Goal: Information Seeking & Learning: Learn about a topic

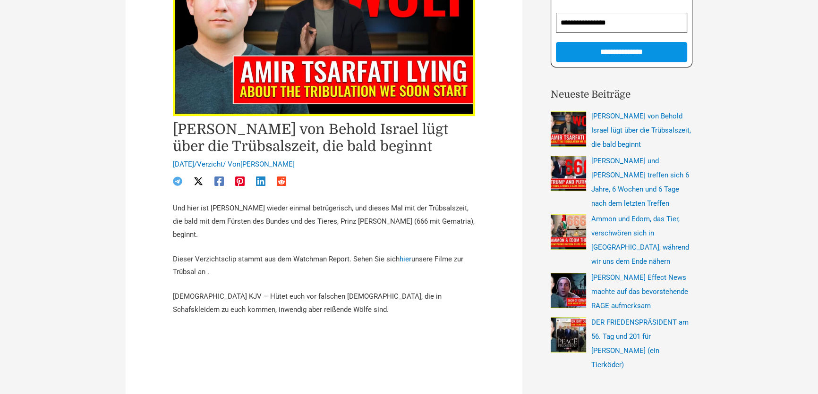
scroll to position [257, 0]
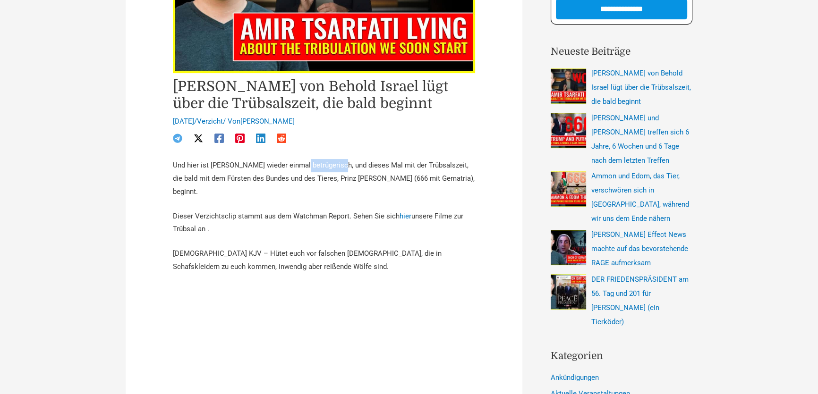
drag, startPoint x: 297, startPoint y: 165, endPoint x: 335, endPoint y: 166, distance: 37.3
click at [335, 166] on font "Und hier ist [PERSON_NAME] wieder einmal betrügerisch, und dieses Mal mit der T…" at bounding box center [324, 178] width 302 height 35
drag, startPoint x: 194, startPoint y: 178, endPoint x: 200, endPoint y: 177, distance: 6.3
click at [200, 177] on font "Und hier ist [PERSON_NAME] wieder einmal betrügerisch, und dieses Mal mit der T…" at bounding box center [324, 178] width 302 height 35
drag, startPoint x: 277, startPoint y: 178, endPoint x: 295, endPoint y: 177, distance: 18.0
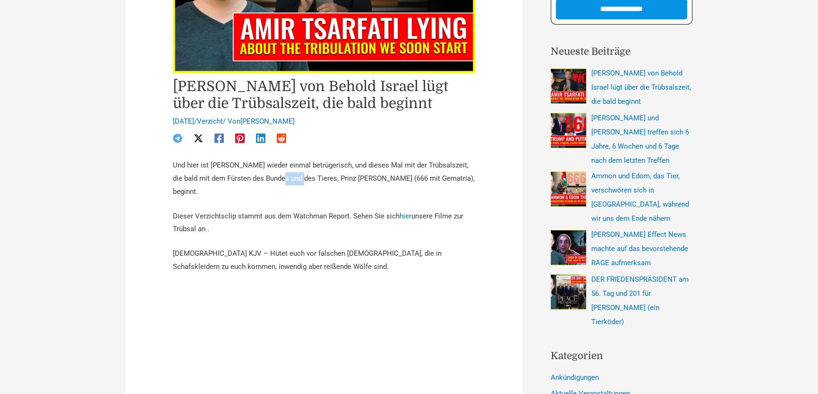
click at [295, 177] on font "Und hier ist [PERSON_NAME] wieder einmal betrügerisch, und dieses Mal mit der T…" at bounding box center [324, 178] width 302 height 35
drag, startPoint x: 187, startPoint y: 214, endPoint x: 219, endPoint y: 215, distance: 32.1
click at [219, 215] on font "Dieser Verzichtsclip stammt aus dem Watchman Report. Sehen Sie sich" at bounding box center [286, 216] width 227 height 8
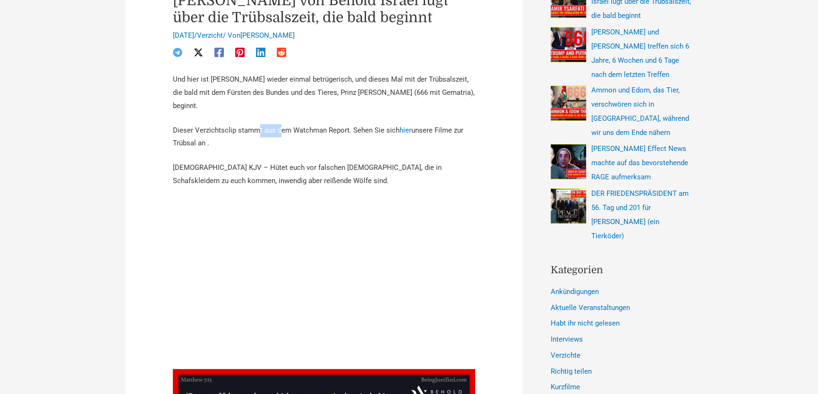
drag, startPoint x: 256, startPoint y: 131, endPoint x: 282, endPoint y: 131, distance: 26.0
click at [282, 131] on font "Dieser Verzichtsclip stammt aus dem Watchman Report. Sehen Sie sich" at bounding box center [286, 130] width 227 height 8
drag, startPoint x: 207, startPoint y: 168, endPoint x: 228, endPoint y: 168, distance: 20.8
click at [228, 168] on font "[DEMOGRAPHIC_DATA] KJV – Hütet euch vor falschen [DEMOGRAPHIC_DATA], die in Sch…" at bounding box center [307, 174] width 269 height 22
drag, startPoint x: 274, startPoint y: 168, endPoint x: 304, endPoint y: 167, distance: 30.2
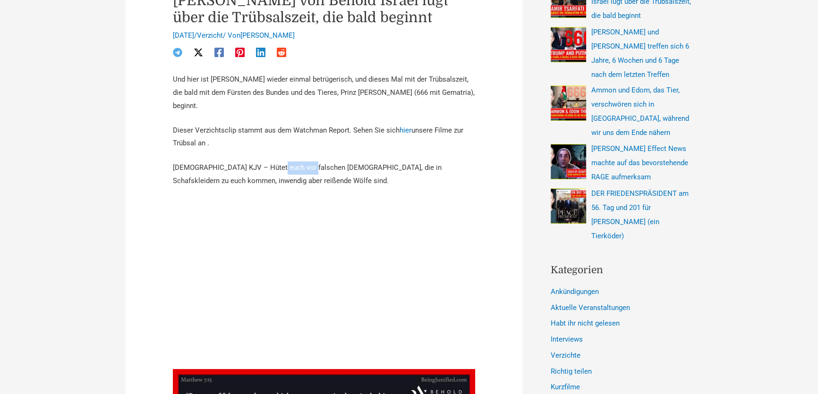
click at [304, 167] on font "[DEMOGRAPHIC_DATA] KJV – Hütet euch vor falschen [DEMOGRAPHIC_DATA], die in Sch…" at bounding box center [307, 174] width 269 height 22
drag, startPoint x: 198, startPoint y: 183, endPoint x: 224, endPoint y: 179, distance: 26.2
click at [224, 179] on font "[DEMOGRAPHIC_DATA] KJV – Hütet euch vor falschen [DEMOGRAPHIC_DATA], die in Sch…" at bounding box center [307, 174] width 269 height 22
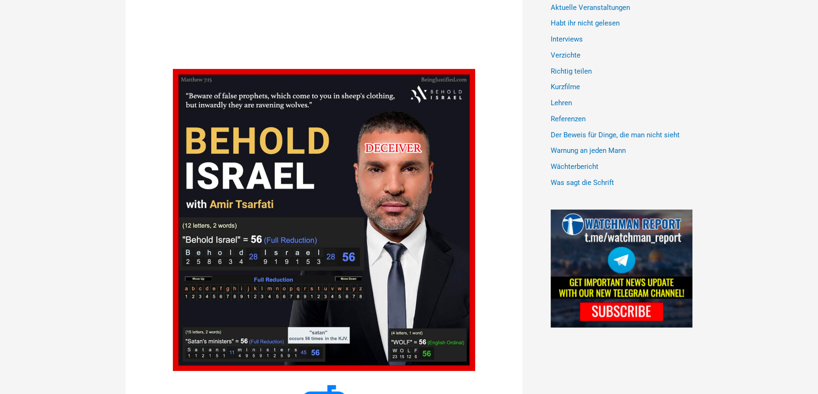
scroll to position [858, 0]
